Goal: Task Accomplishment & Management: Use online tool/utility

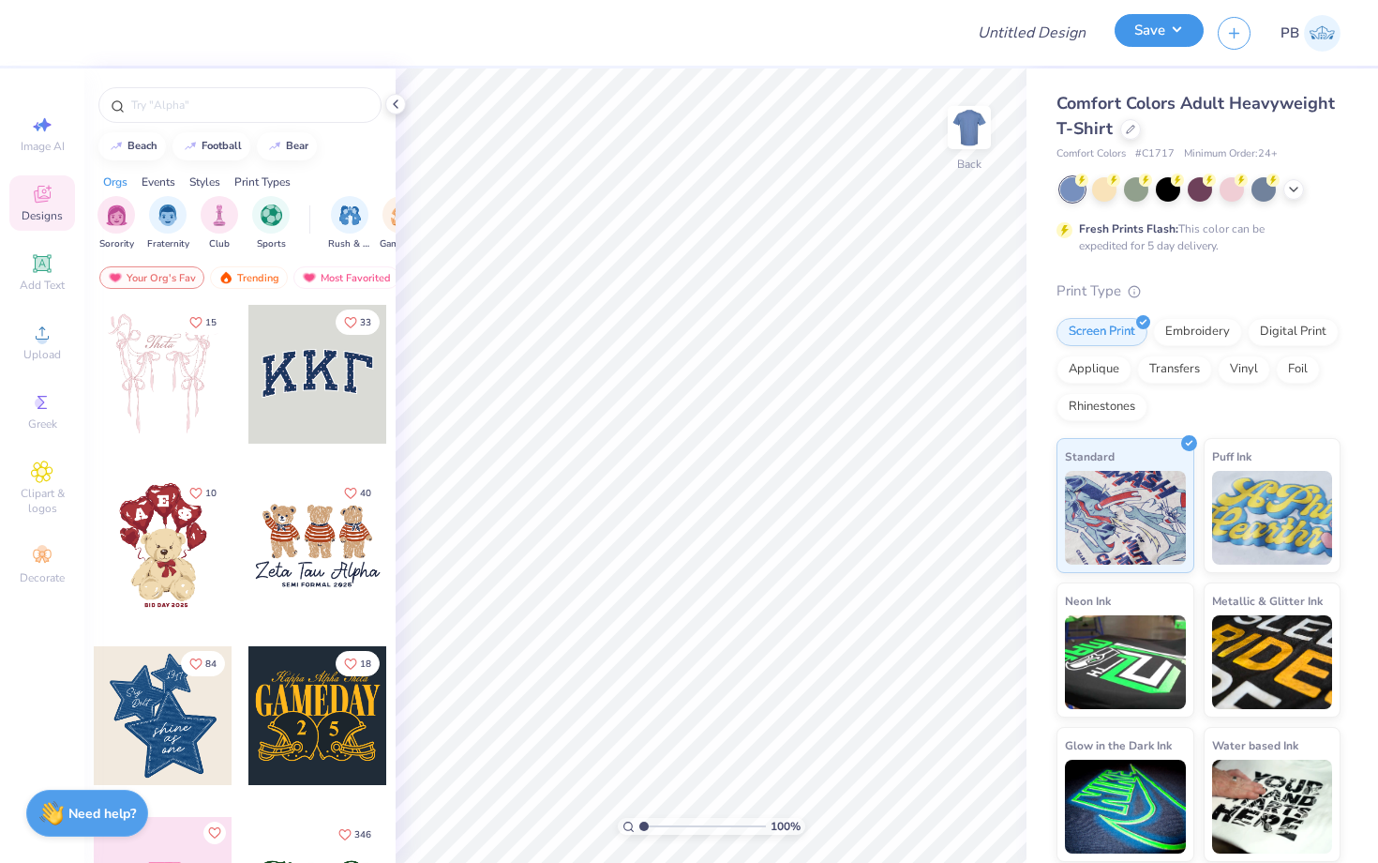
click at [1157, 36] on button "Save" at bounding box center [1159, 30] width 89 height 33
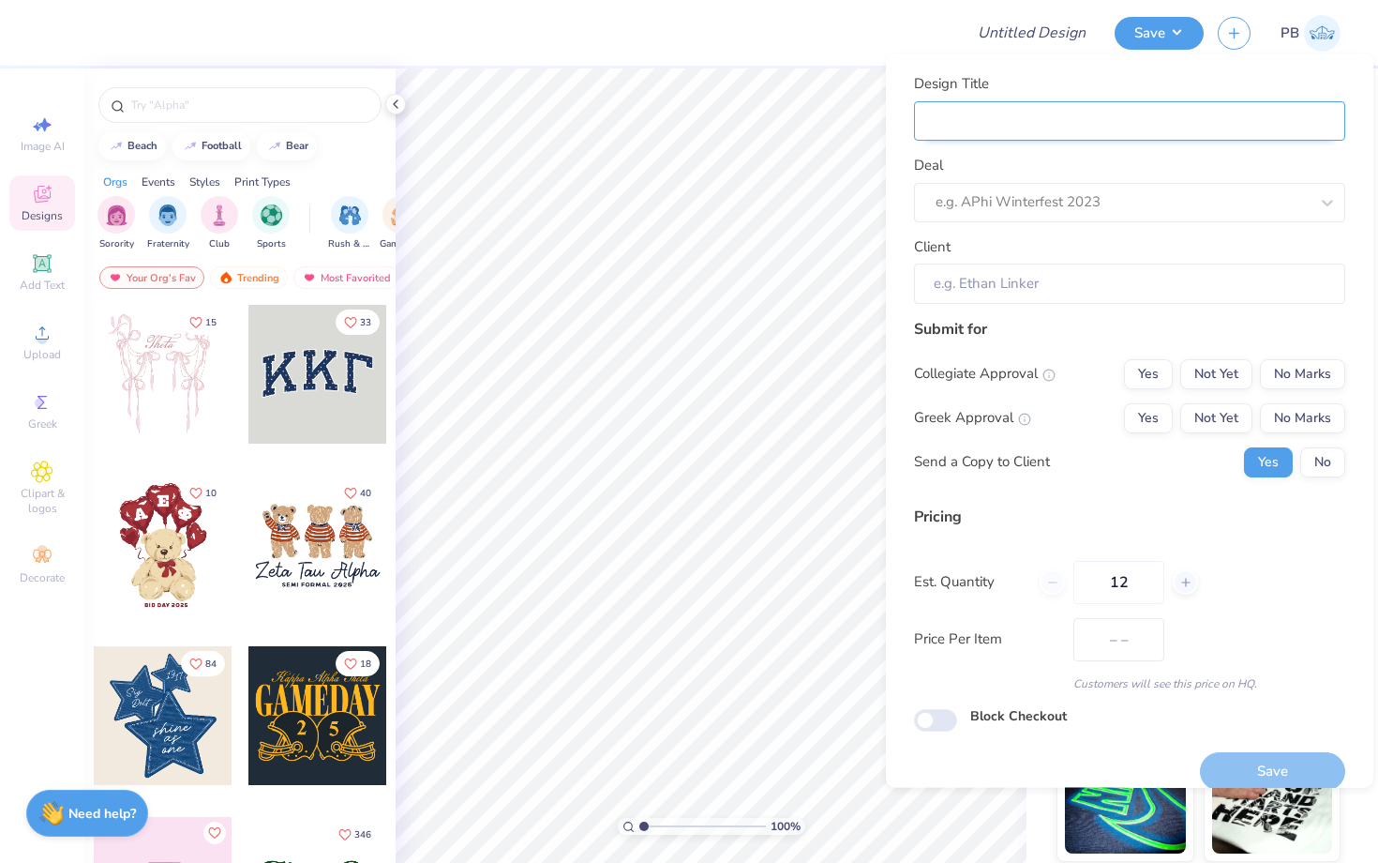
click at [969, 119] on input "Design Title" at bounding box center [1129, 120] width 431 height 40
type input "M"
type input "Me"
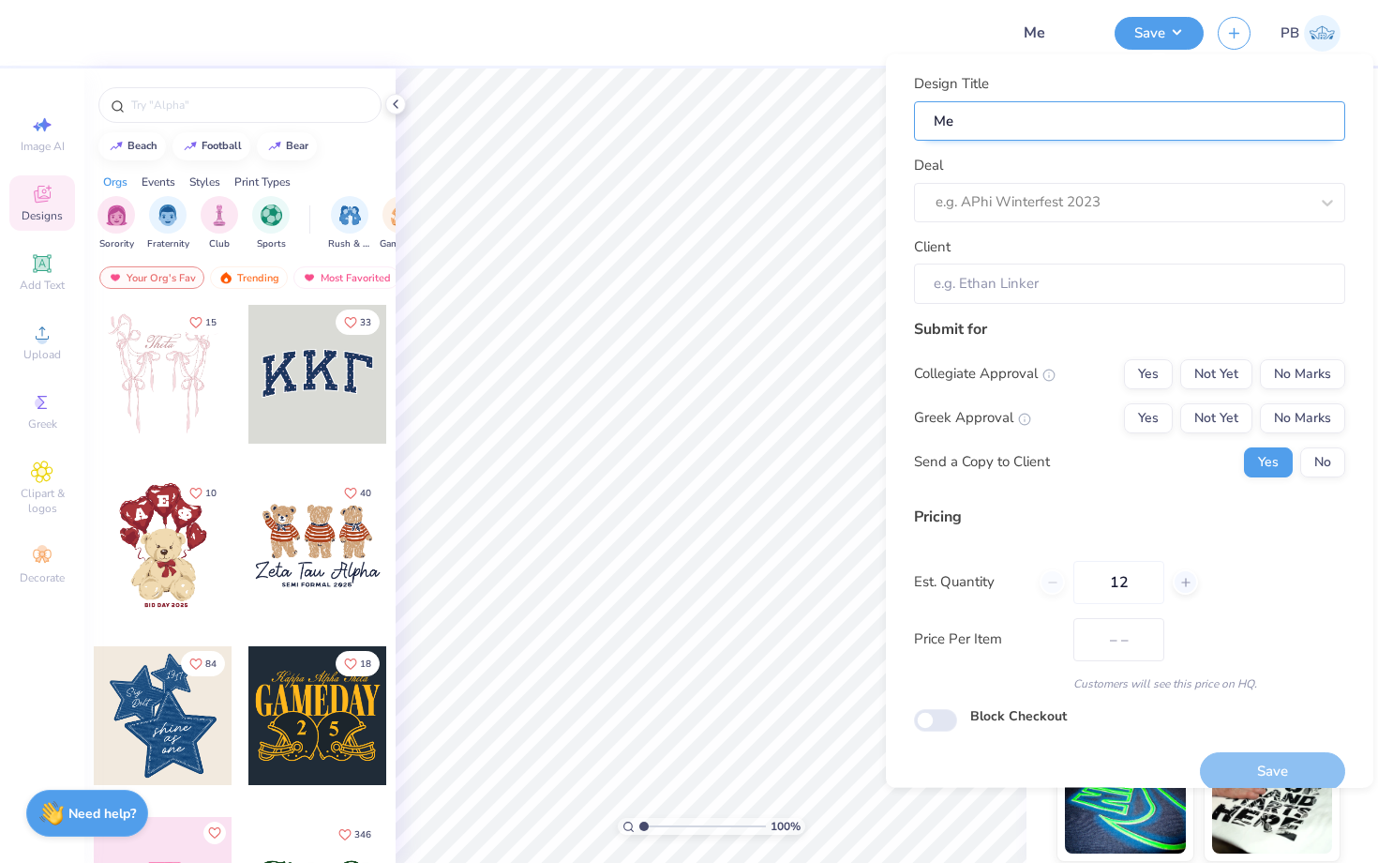
type input "Mer"
type input "Merc"
type input "Merch"
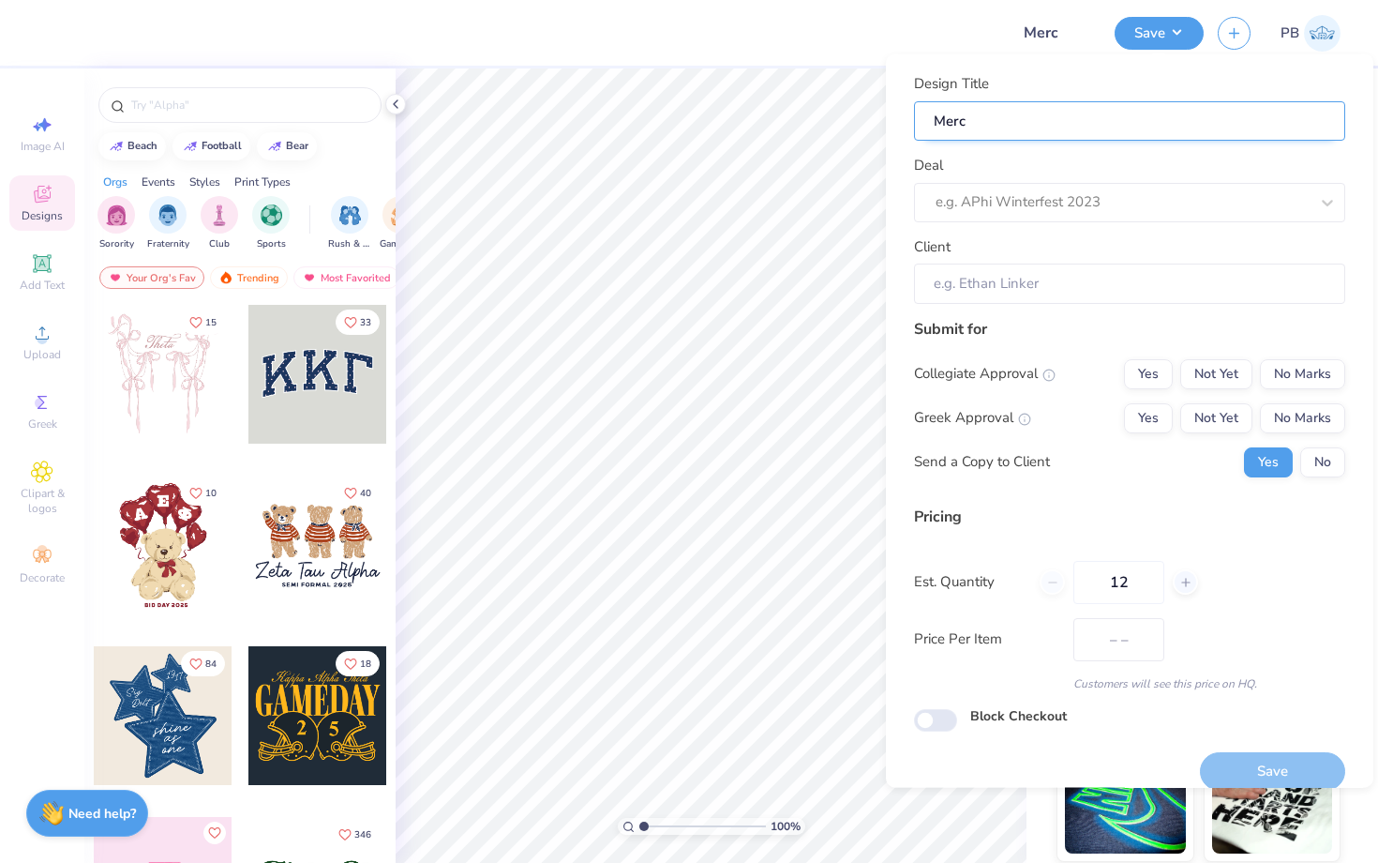
type input "Merch"
type input "Merch f"
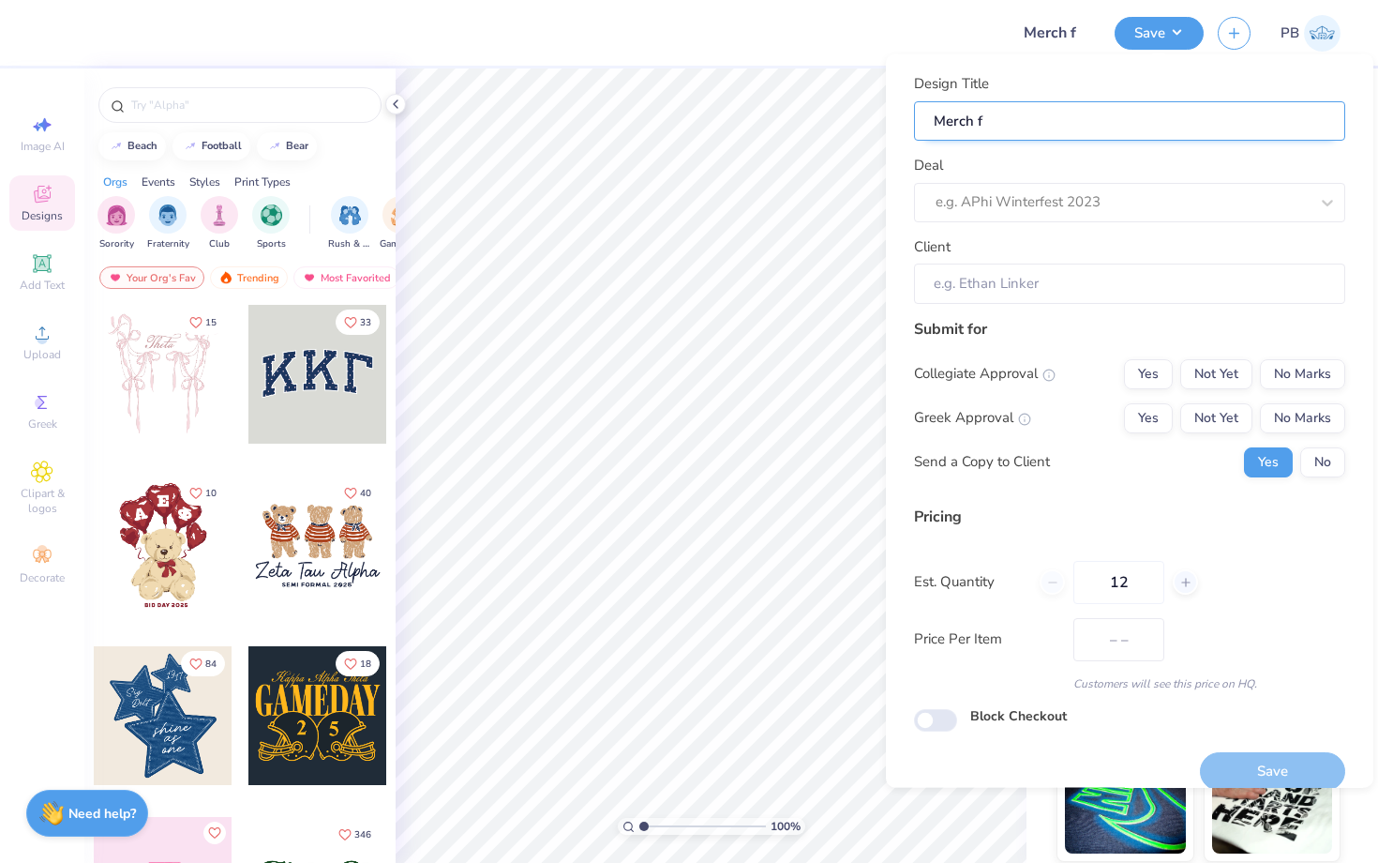
type input "Merch fo"
type input "Merch for"
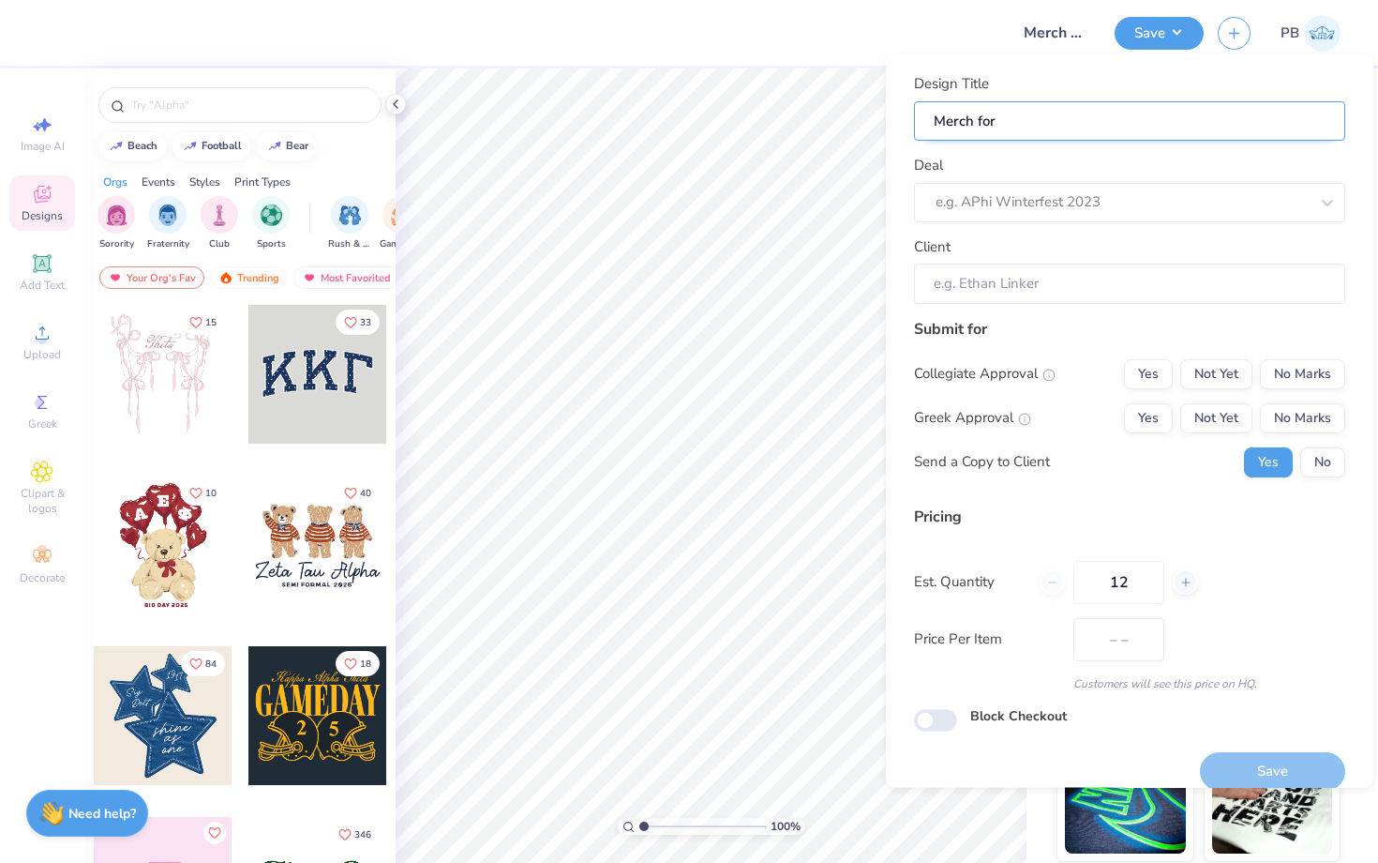
type input "Merch for"
paste input "Delta"
type input "Merch for Delta"
click at [979, 174] on div "Deal e.g. APhi Winterfest 2023" at bounding box center [1129, 189] width 431 height 68
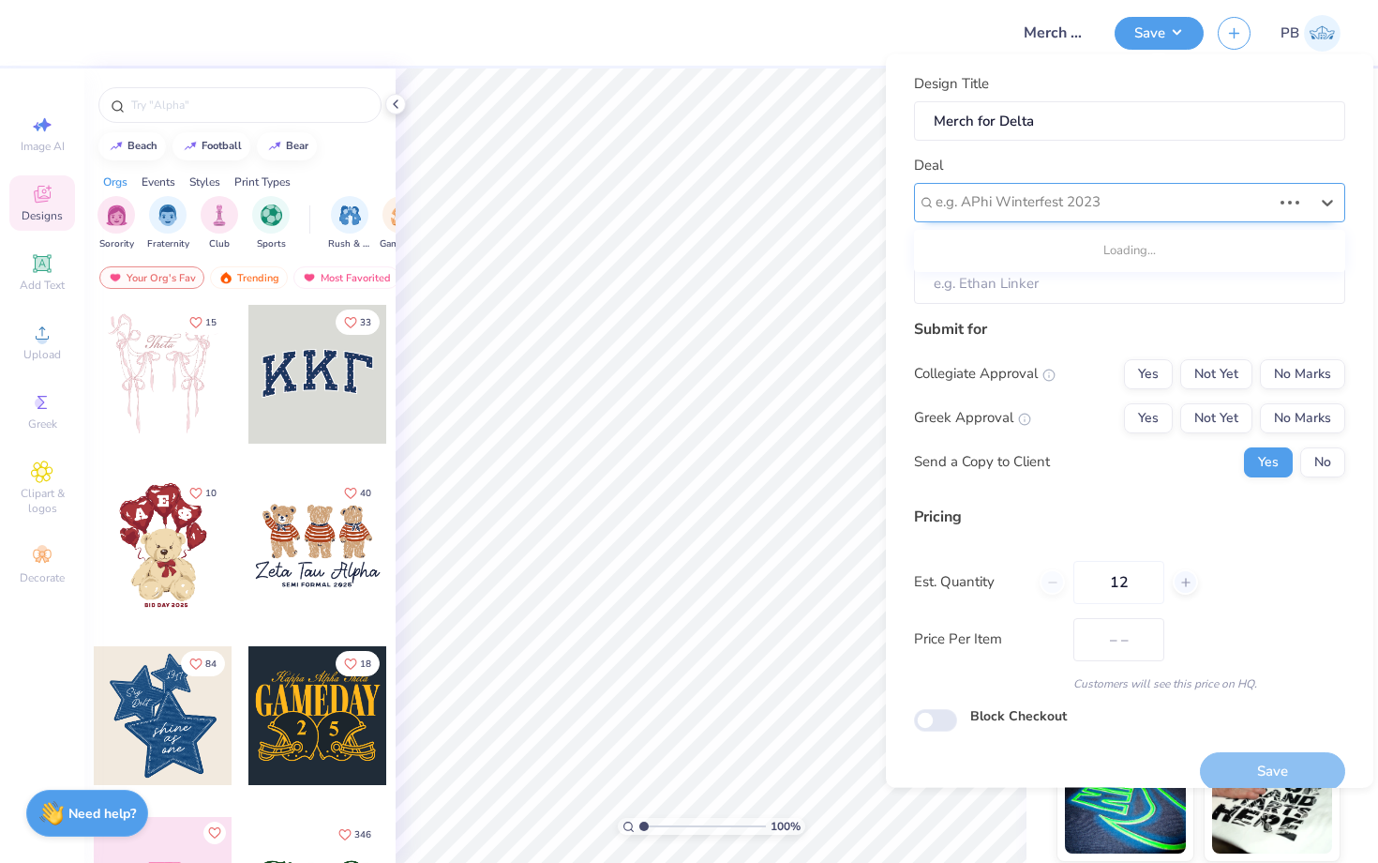
click at [989, 201] on div at bounding box center [1104, 201] width 336 height 25
paste input "Delta"
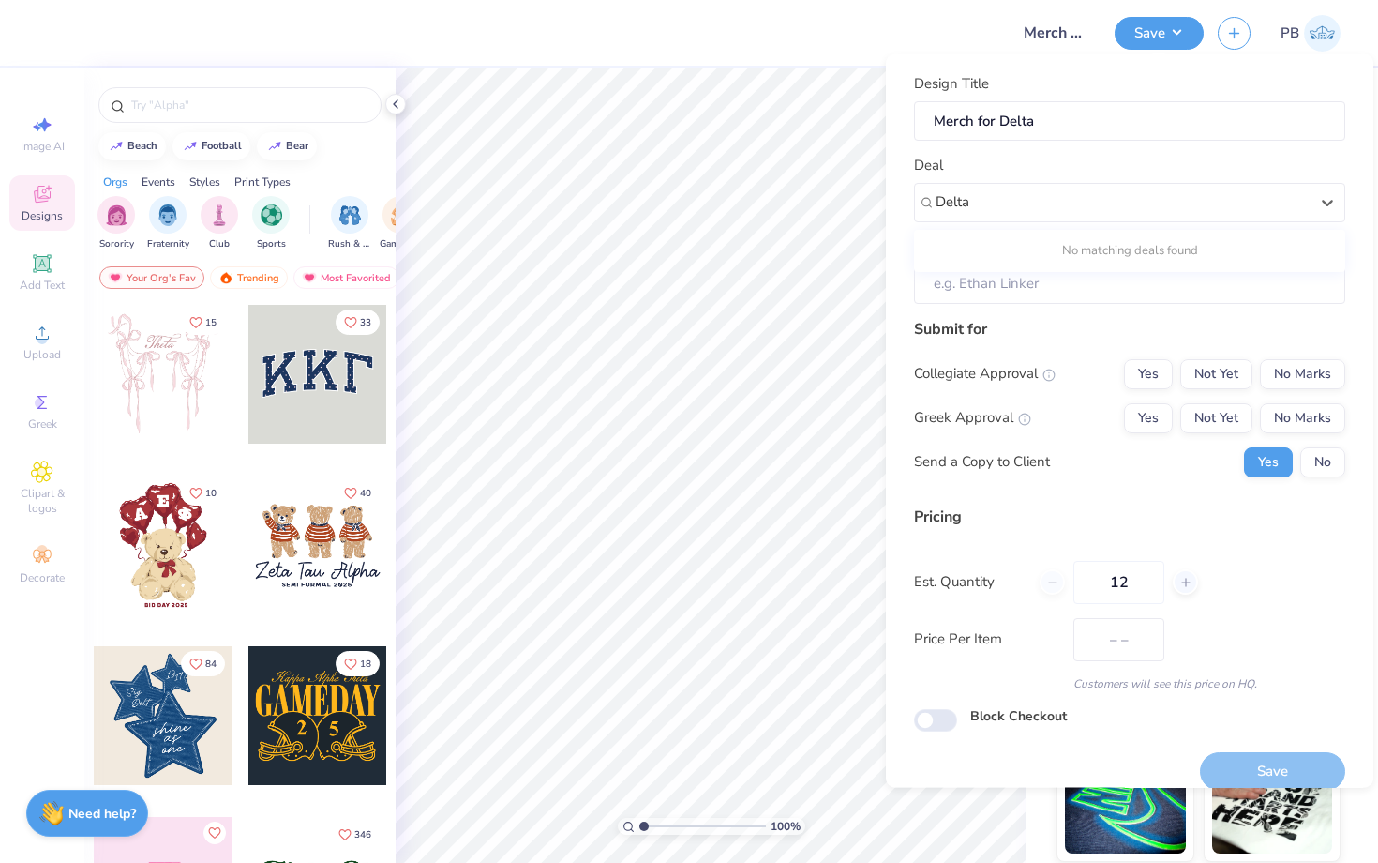
type input "Delta"
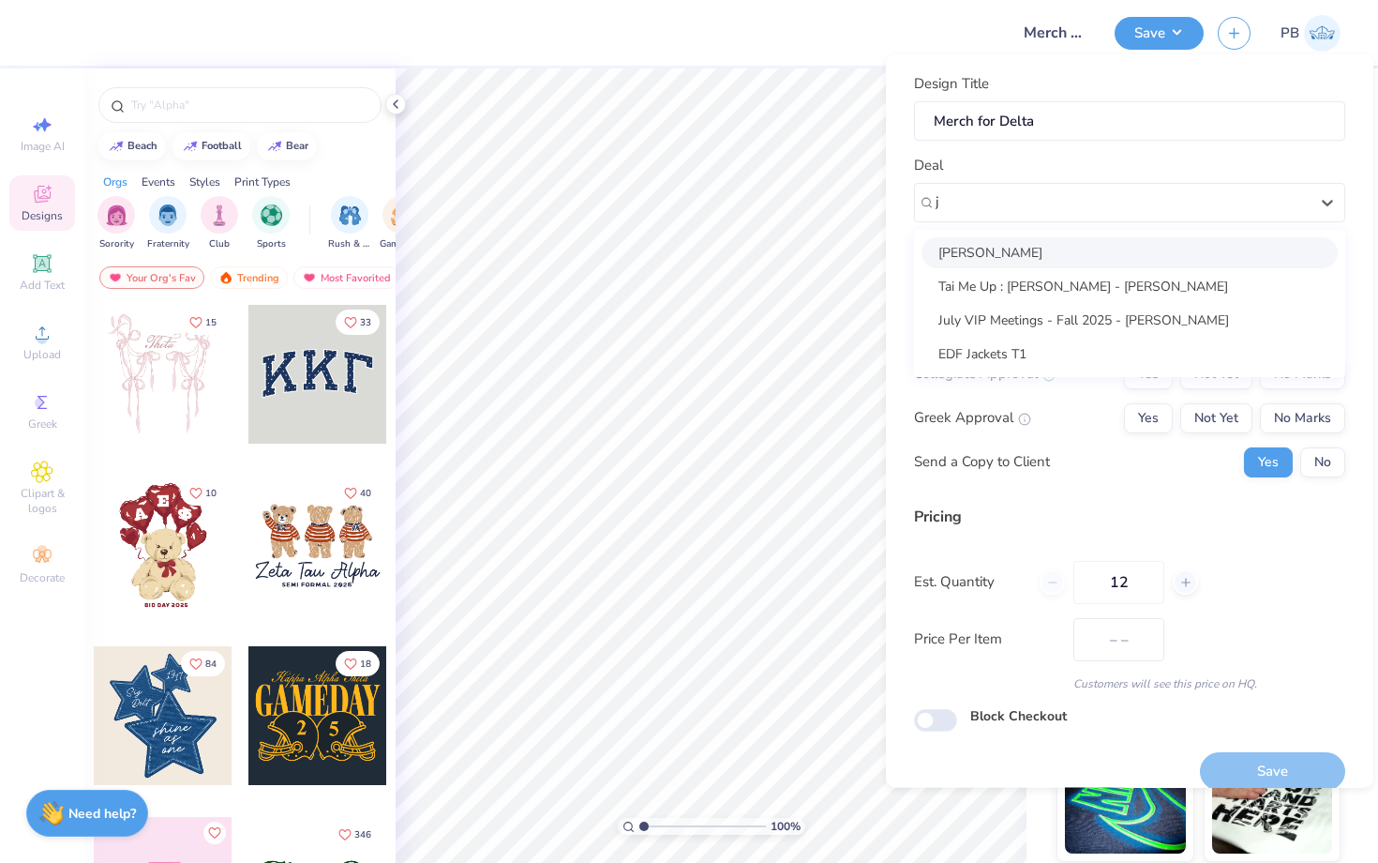
click at [991, 250] on div "[PERSON_NAME]" at bounding box center [1130, 251] width 416 height 31
type input "j"
type input "[PERSON_NAME]"
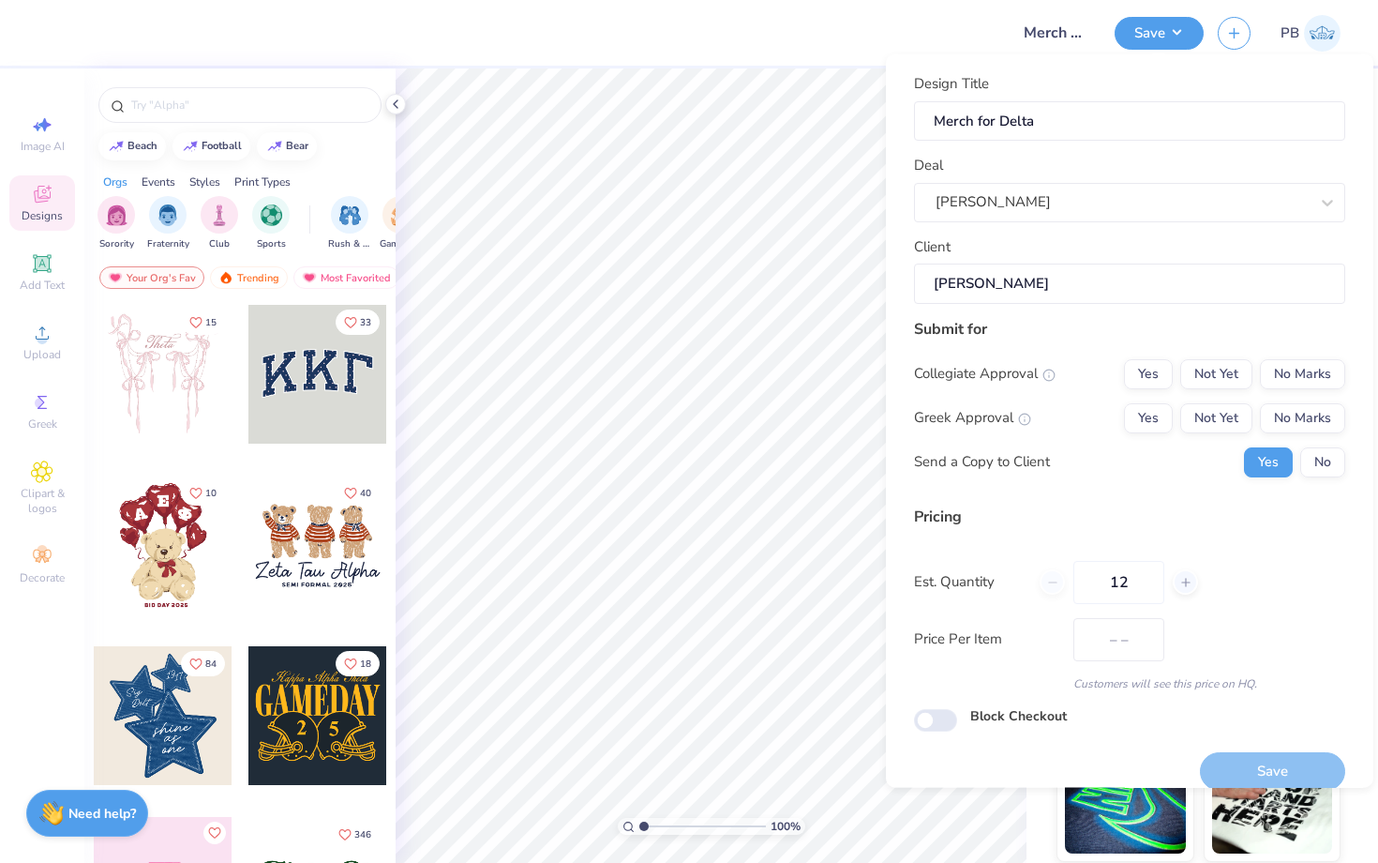
click at [1312, 389] on div "Collegiate Approval Yes Not Yet No Marks Greek Approval Yes Not Yet No Marks Se…" at bounding box center [1129, 417] width 431 height 118
click at [1311, 381] on button "No Marks" at bounding box center [1302, 373] width 85 height 30
click at [1318, 416] on button "No Marks" at bounding box center [1302, 417] width 85 height 30
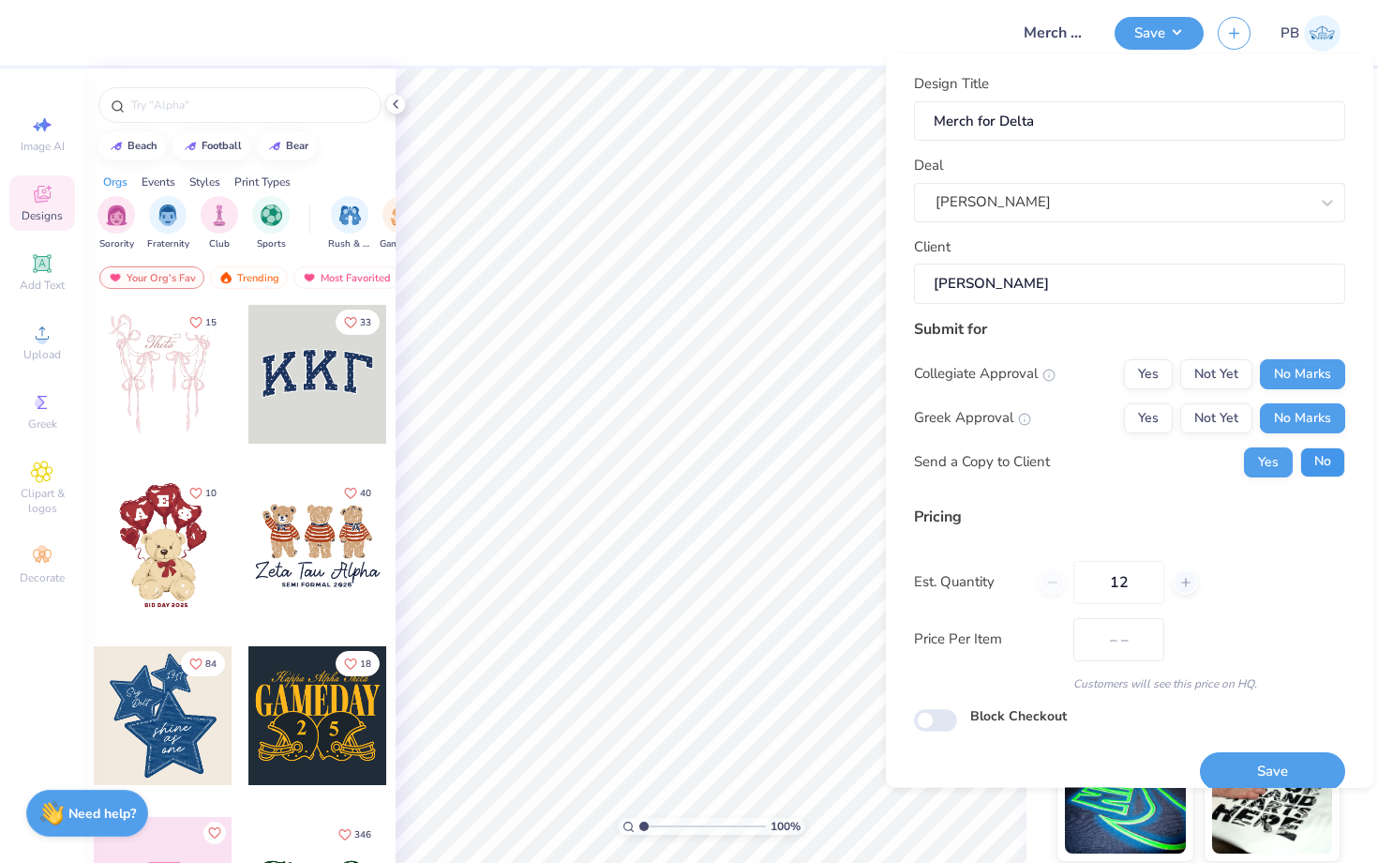
click at [1319, 459] on button "No" at bounding box center [1323, 461] width 45 height 30
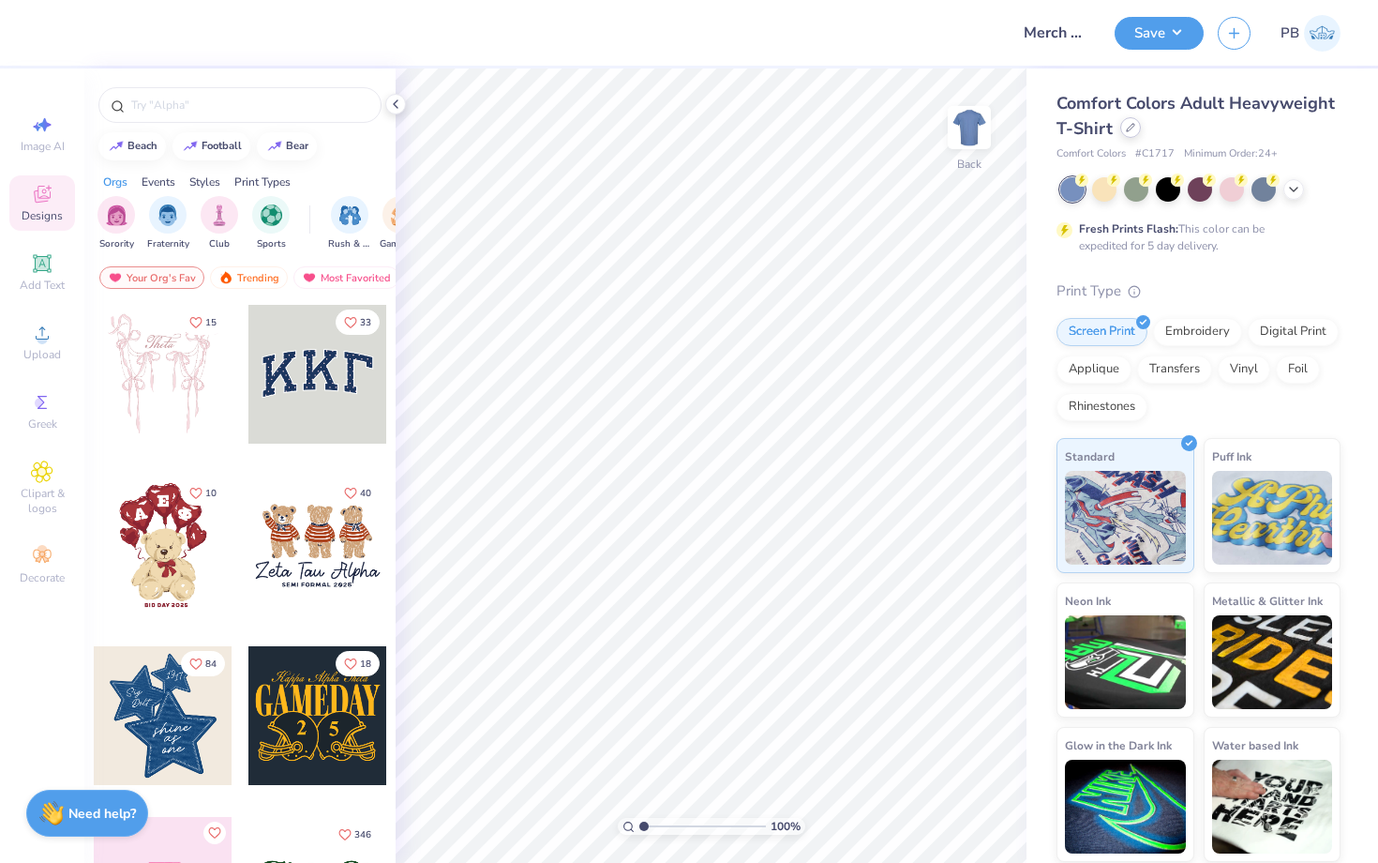
click at [1121, 126] on div at bounding box center [1131, 127] width 21 height 21
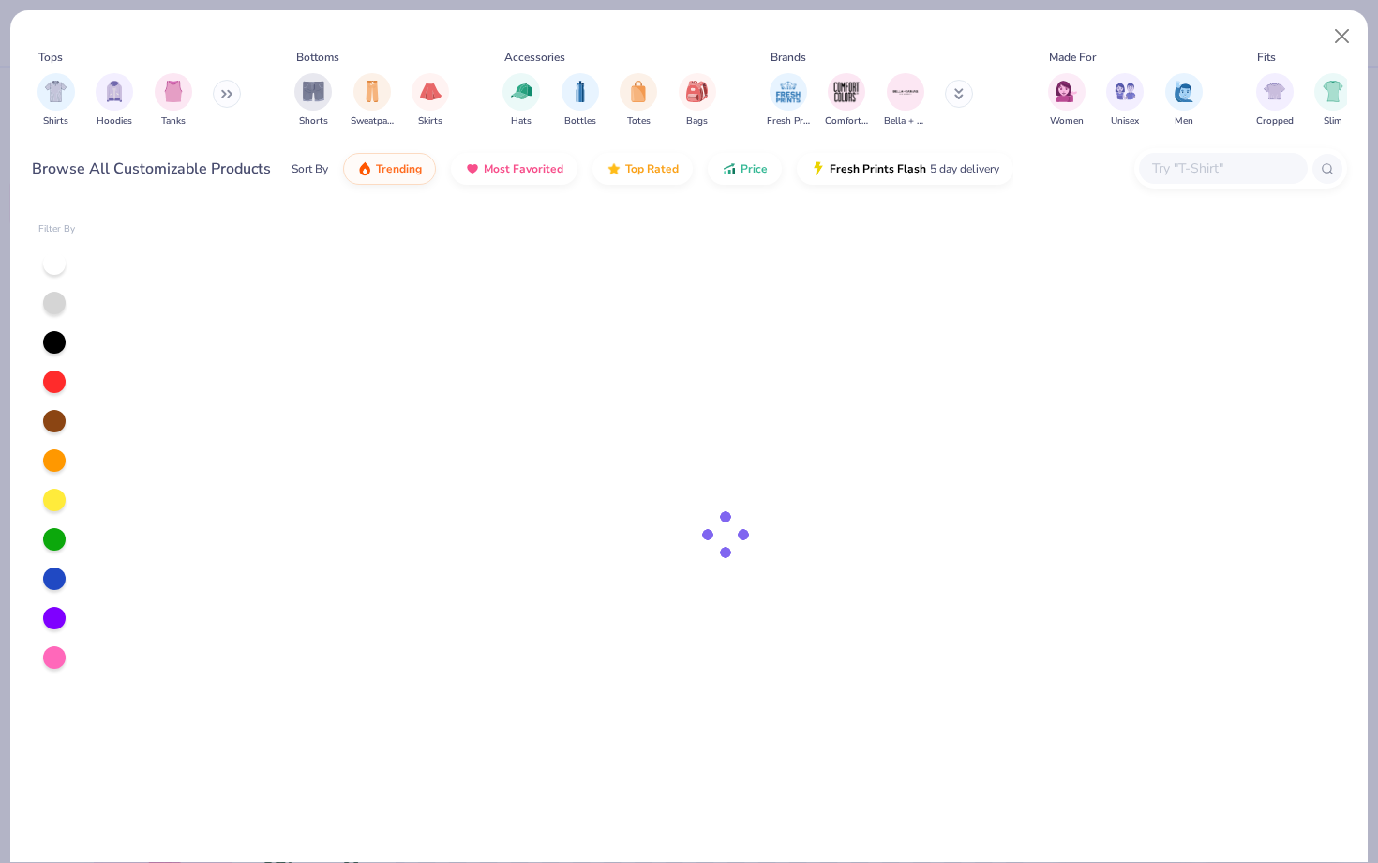
click at [1194, 157] on div at bounding box center [1223, 168] width 169 height 31
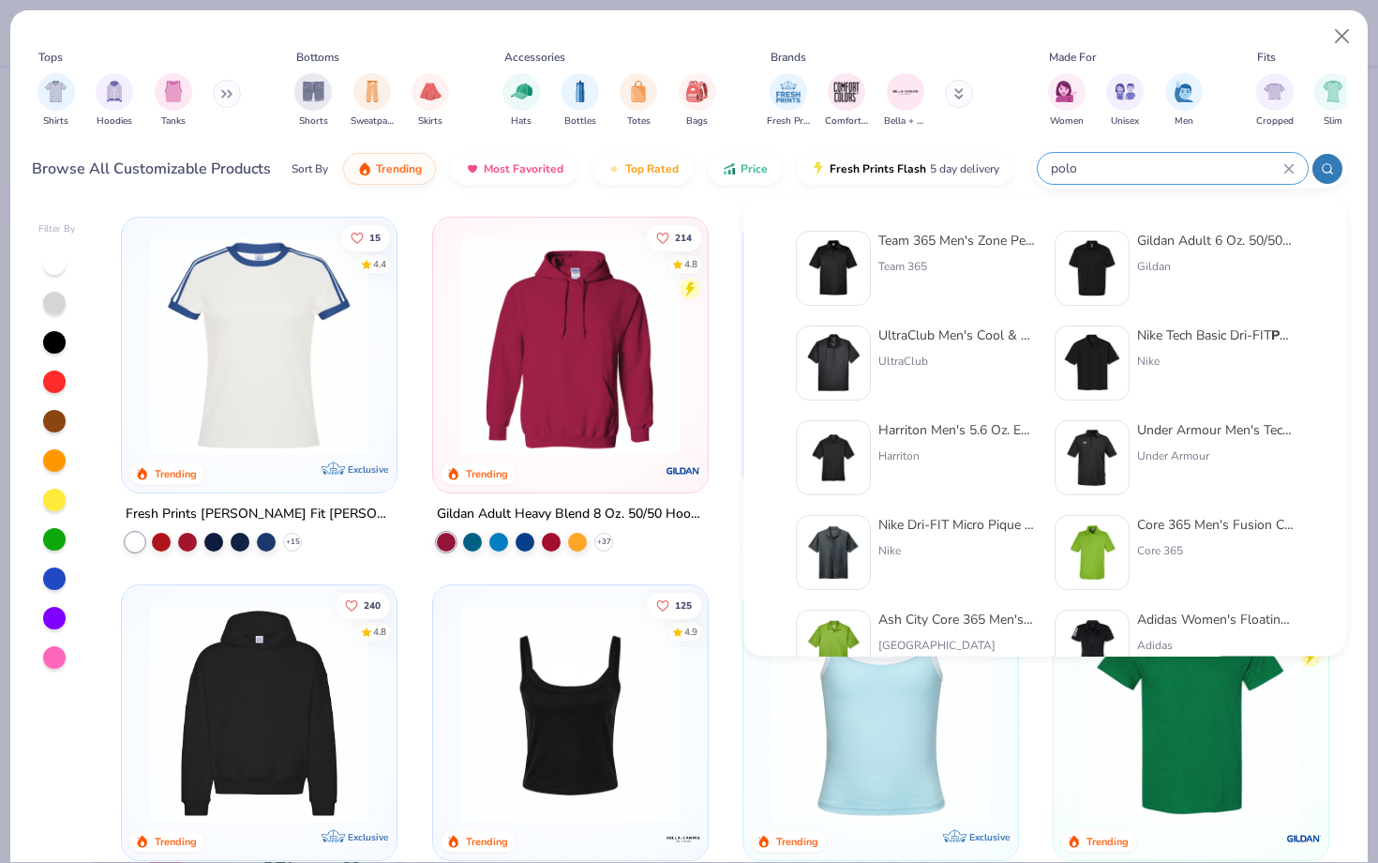
type input "polo"
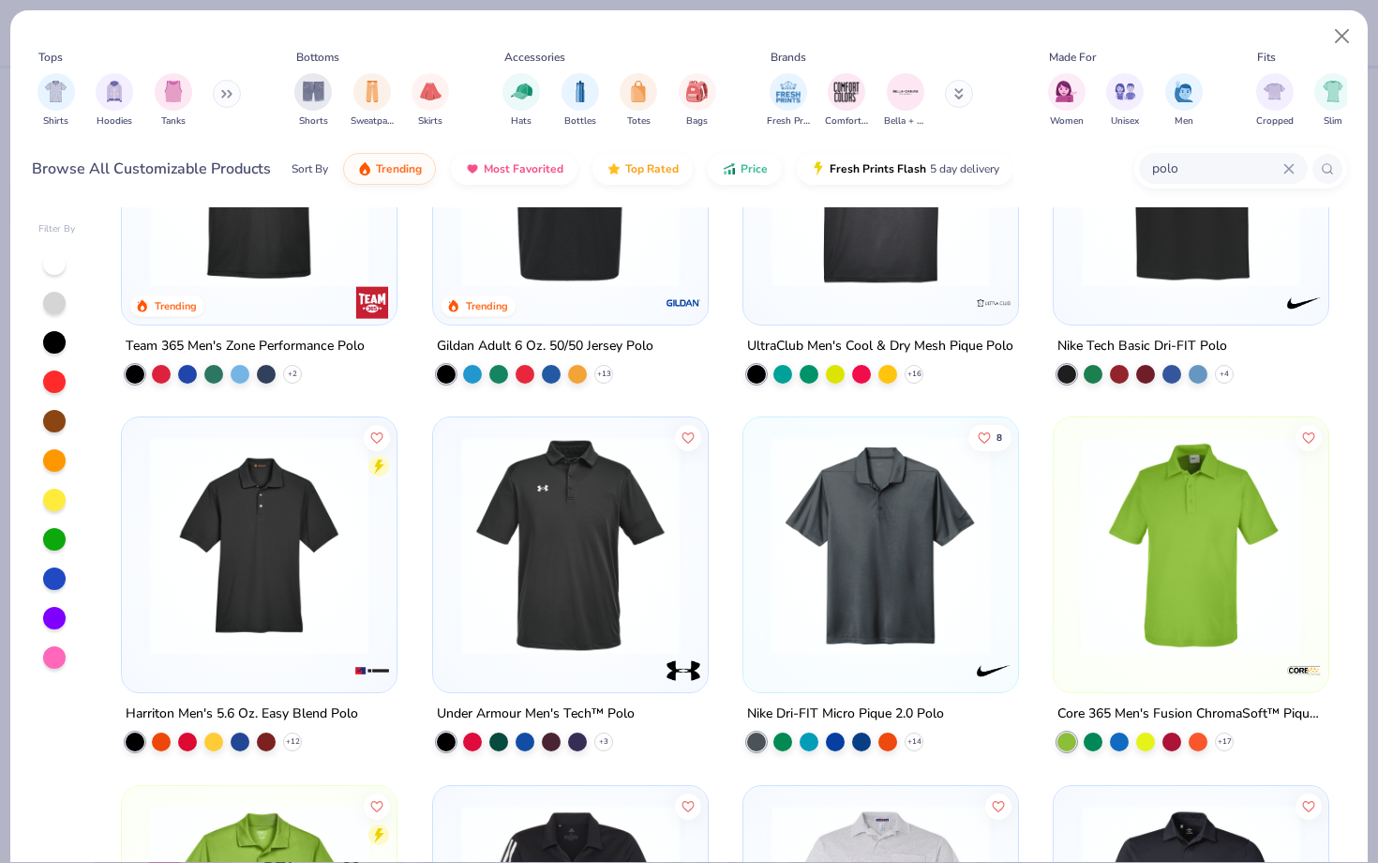
scroll to position [307, 0]
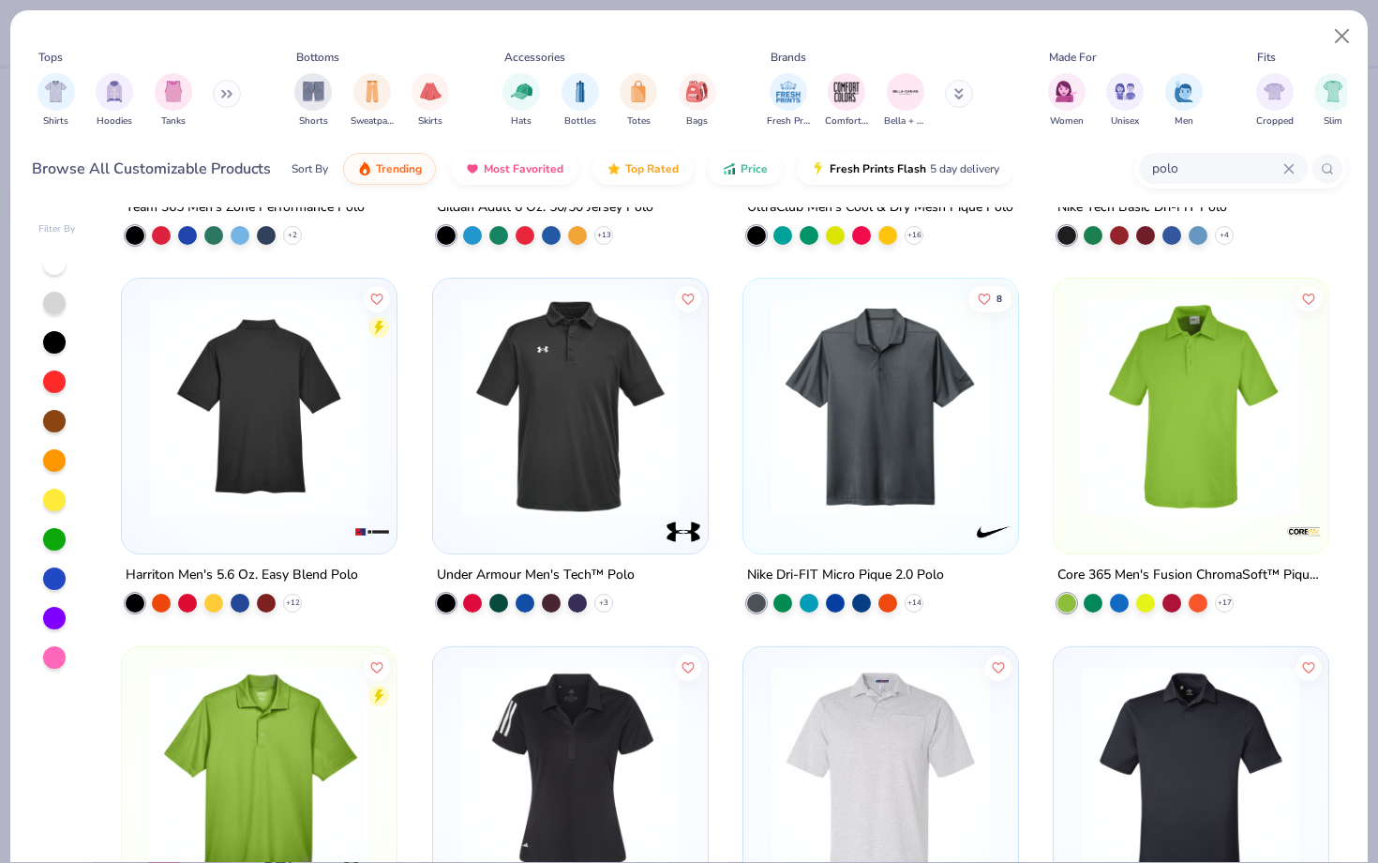
click at [267, 455] on img at bounding box center [259, 406] width 237 height 218
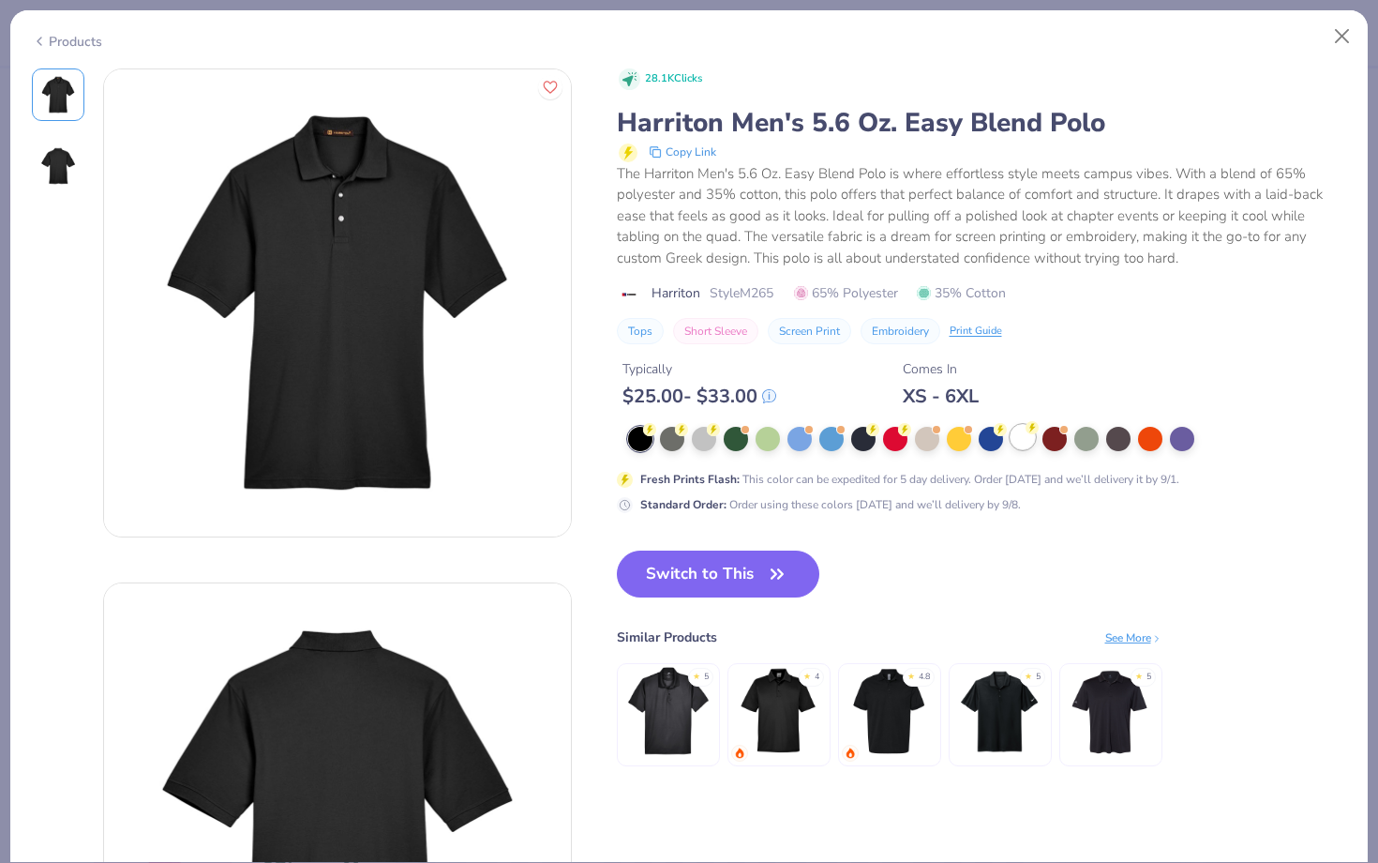
click at [1032, 444] on div at bounding box center [1023, 437] width 24 height 24
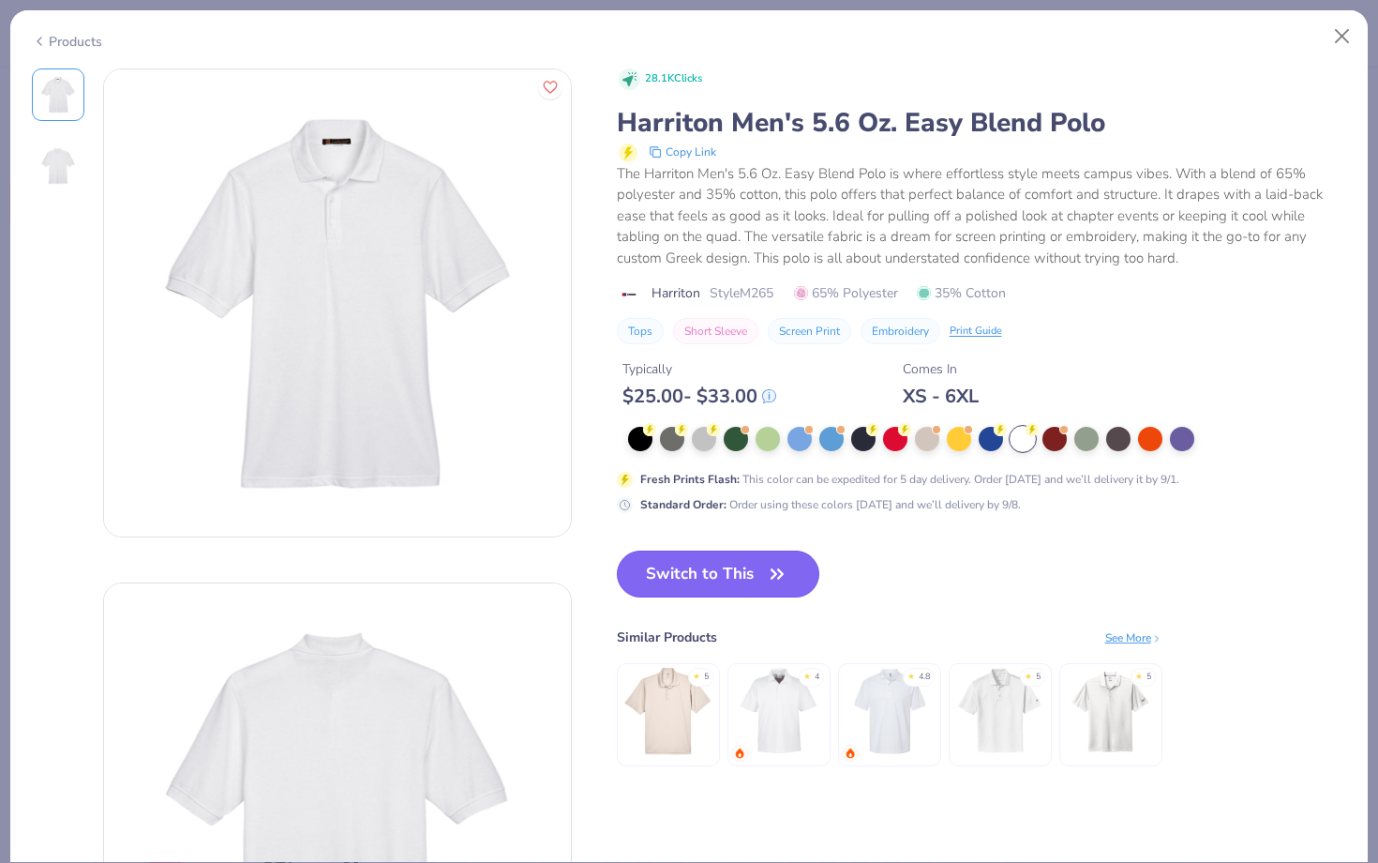
click at [728, 563] on button "Switch to This" at bounding box center [718, 573] width 203 height 47
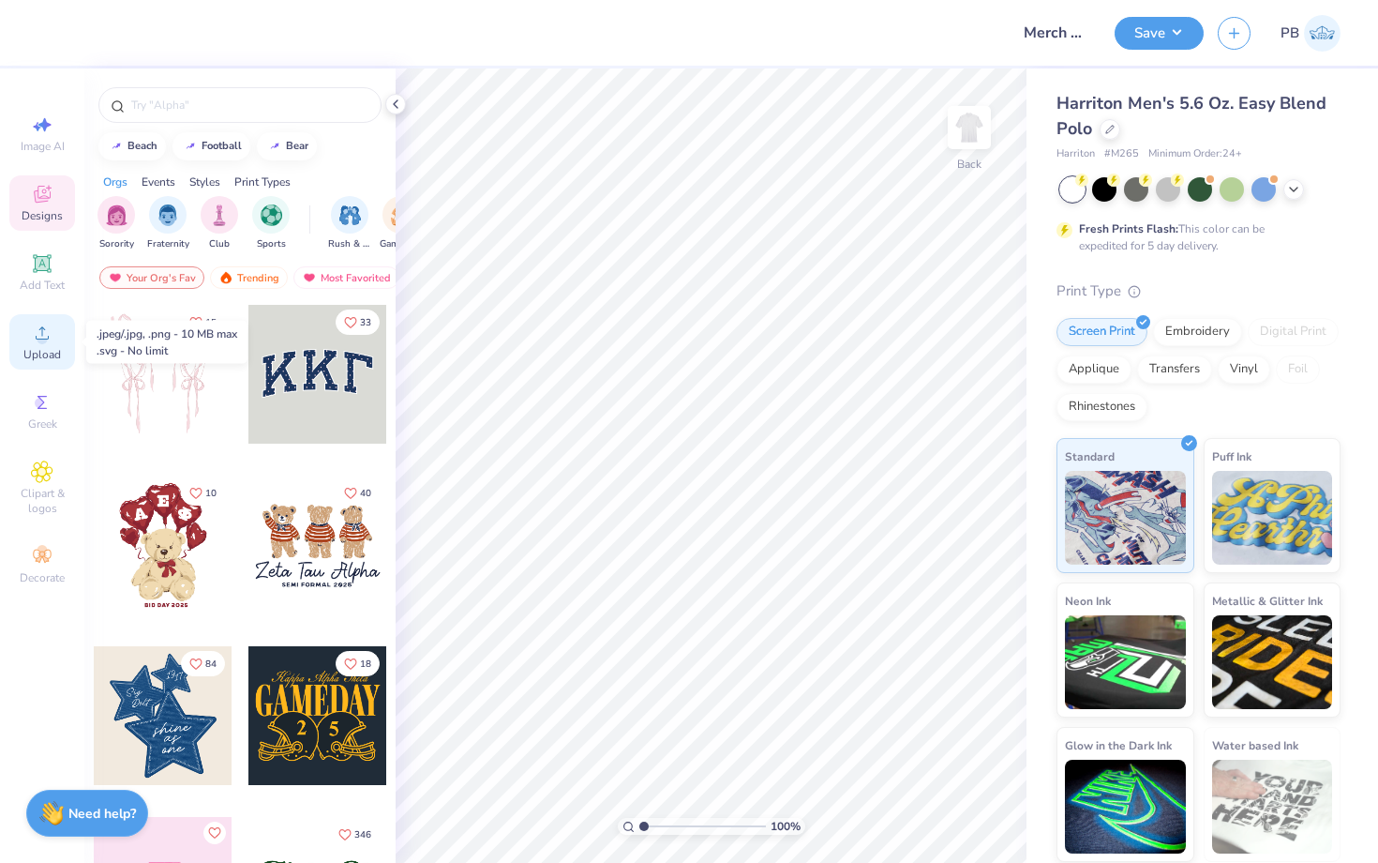
click at [61, 329] on div "Upload" at bounding box center [42, 341] width 66 height 55
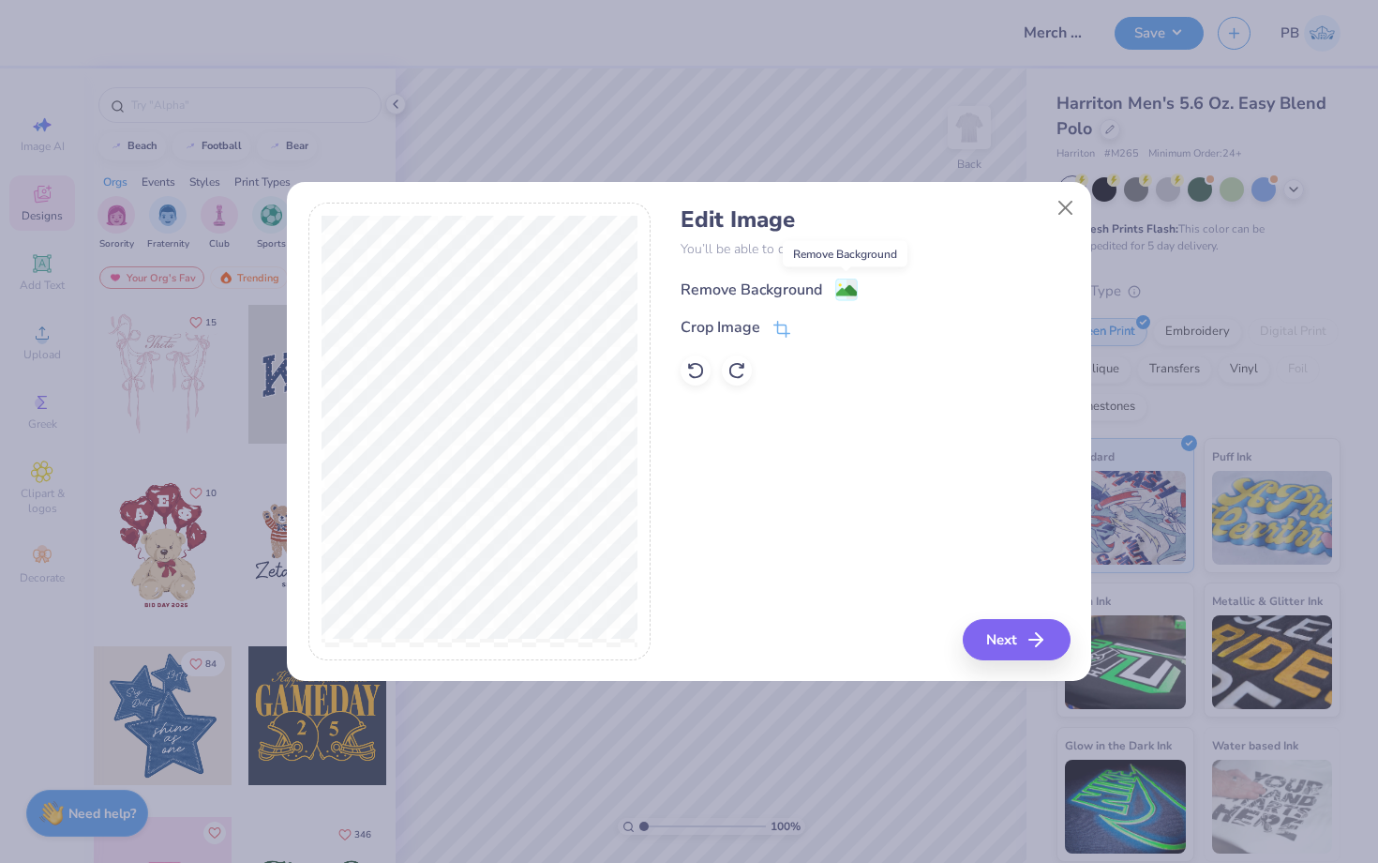
click at [844, 284] on image at bounding box center [846, 290] width 21 height 21
click at [1062, 215] on button "Close" at bounding box center [1066, 207] width 36 height 36
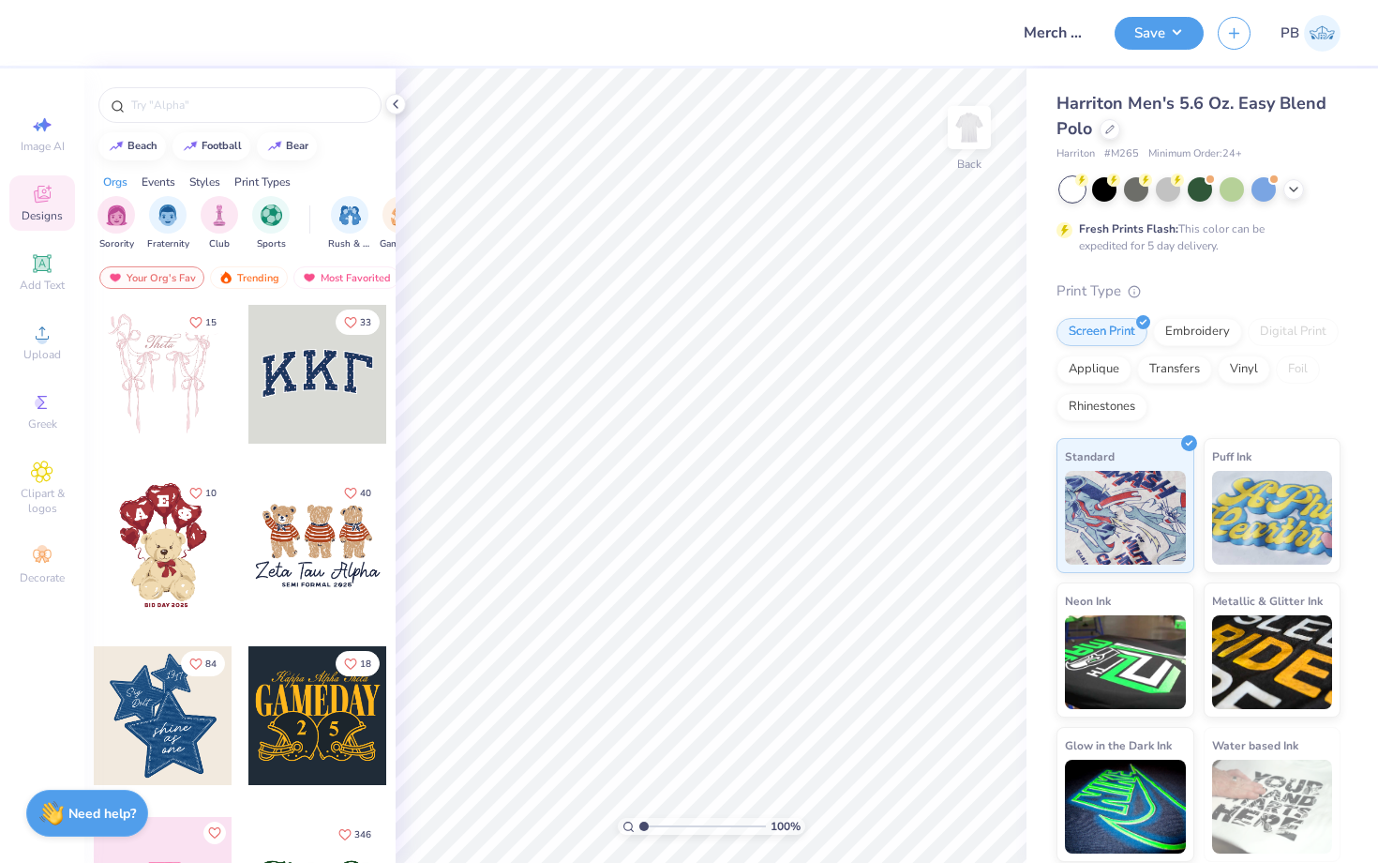
click at [1123, 158] on span "# M265" at bounding box center [1122, 154] width 35 height 16
copy span "M265"
